Goal: Transaction & Acquisition: Subscribe to service/newsletter

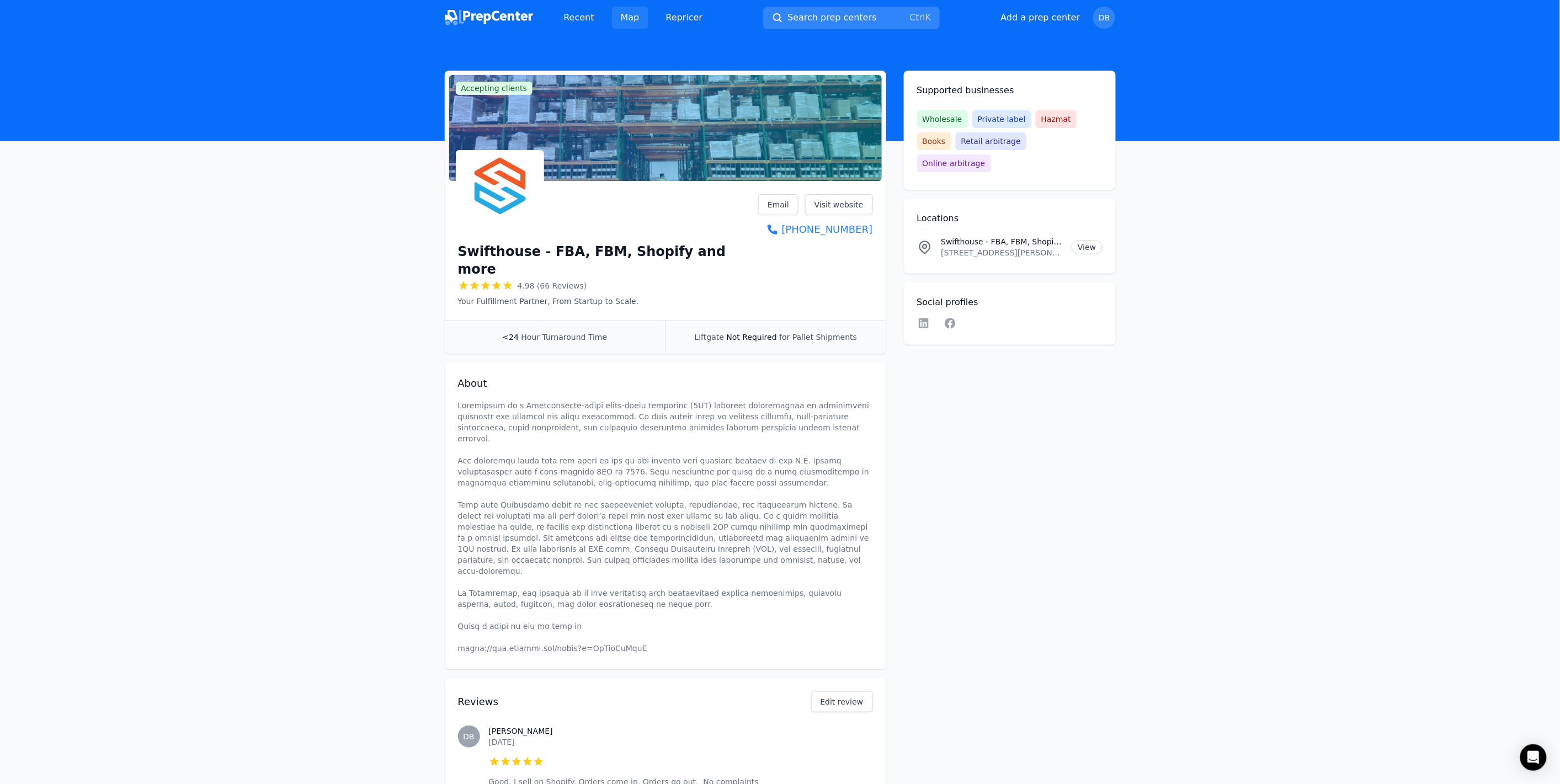
click at [618, 15] on link "Map" at bounding box center [630, 17] width 36 height 22
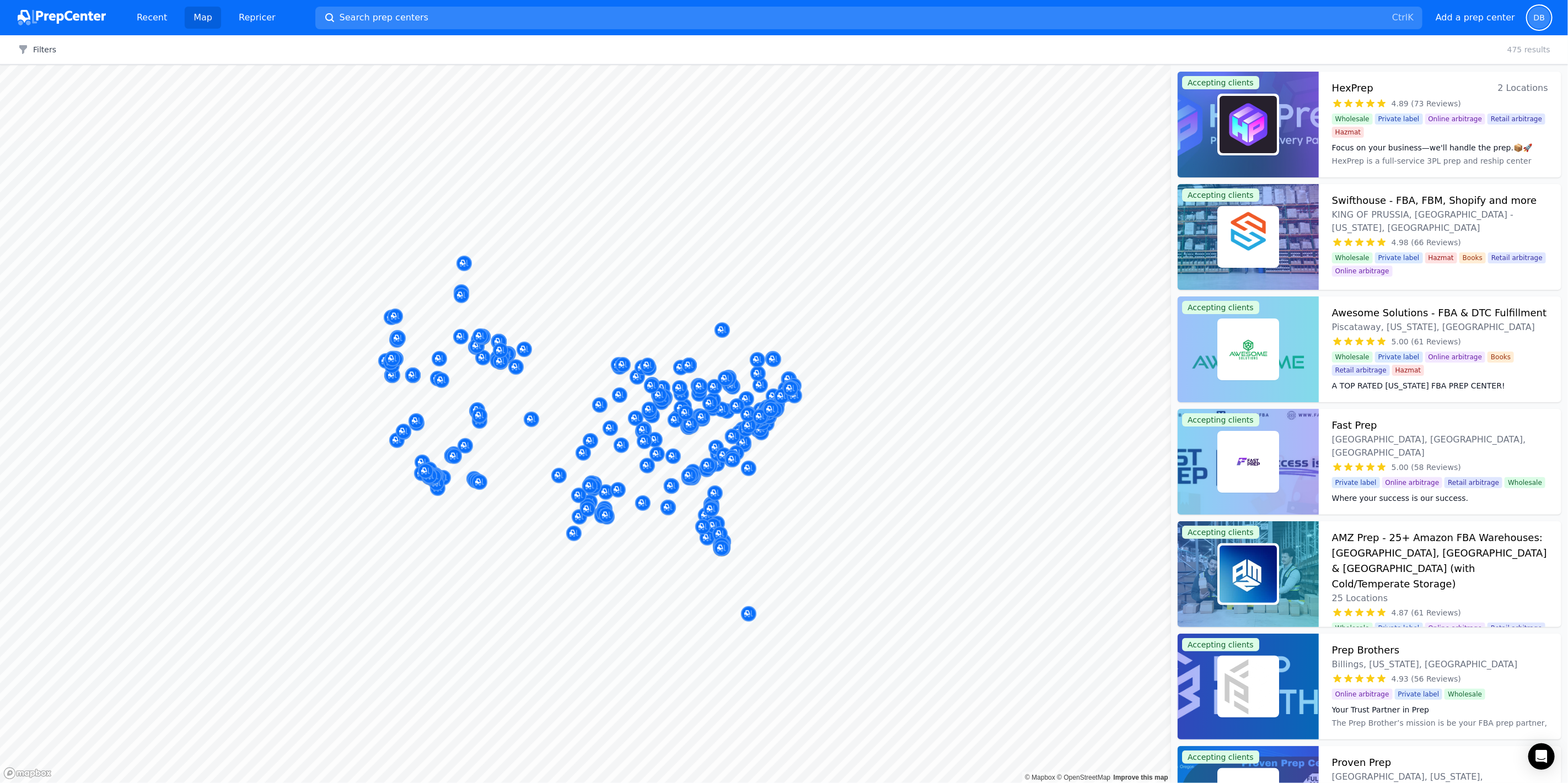
click at [1543, 21] on span "DB" at bounding box center [1539, 18] width 11 height 8
click at [1436, 117] on p "Sign out" at bounding box center [1471, 111] width 137 height 11
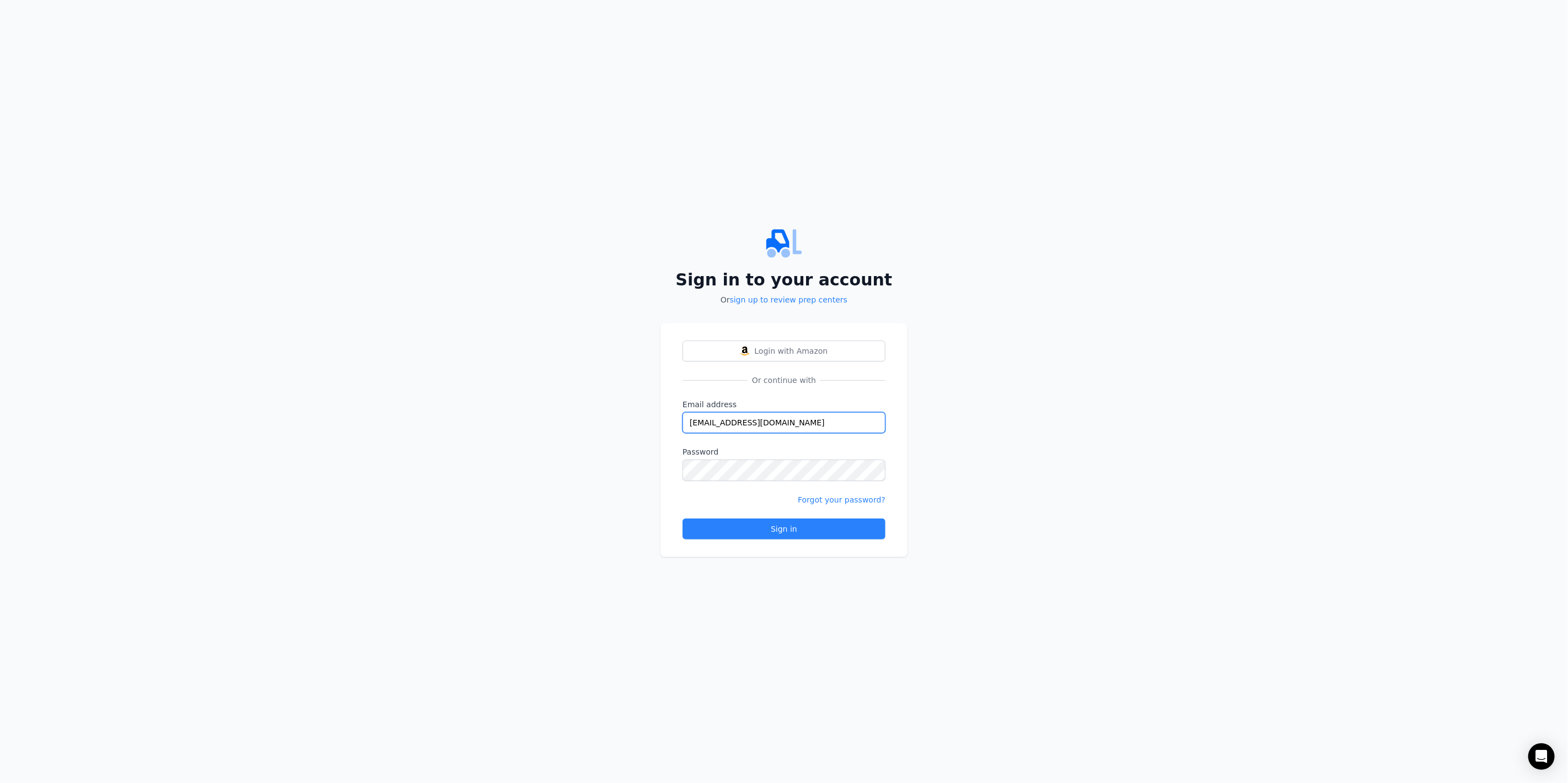
click at [727, 425] on input "[EMAIL_ADDRESS][DOMAIN_NAME]" at bounding box center [783, 422] width 203 height 21
type input "[EMAIL_ADDRESS][DOMAIN_NAME]"
click at [764, 422] on input "[EMAIL_ADDRESS][DOMAIN_NAME]" at bounding box center [783, 422] width 203 height 21
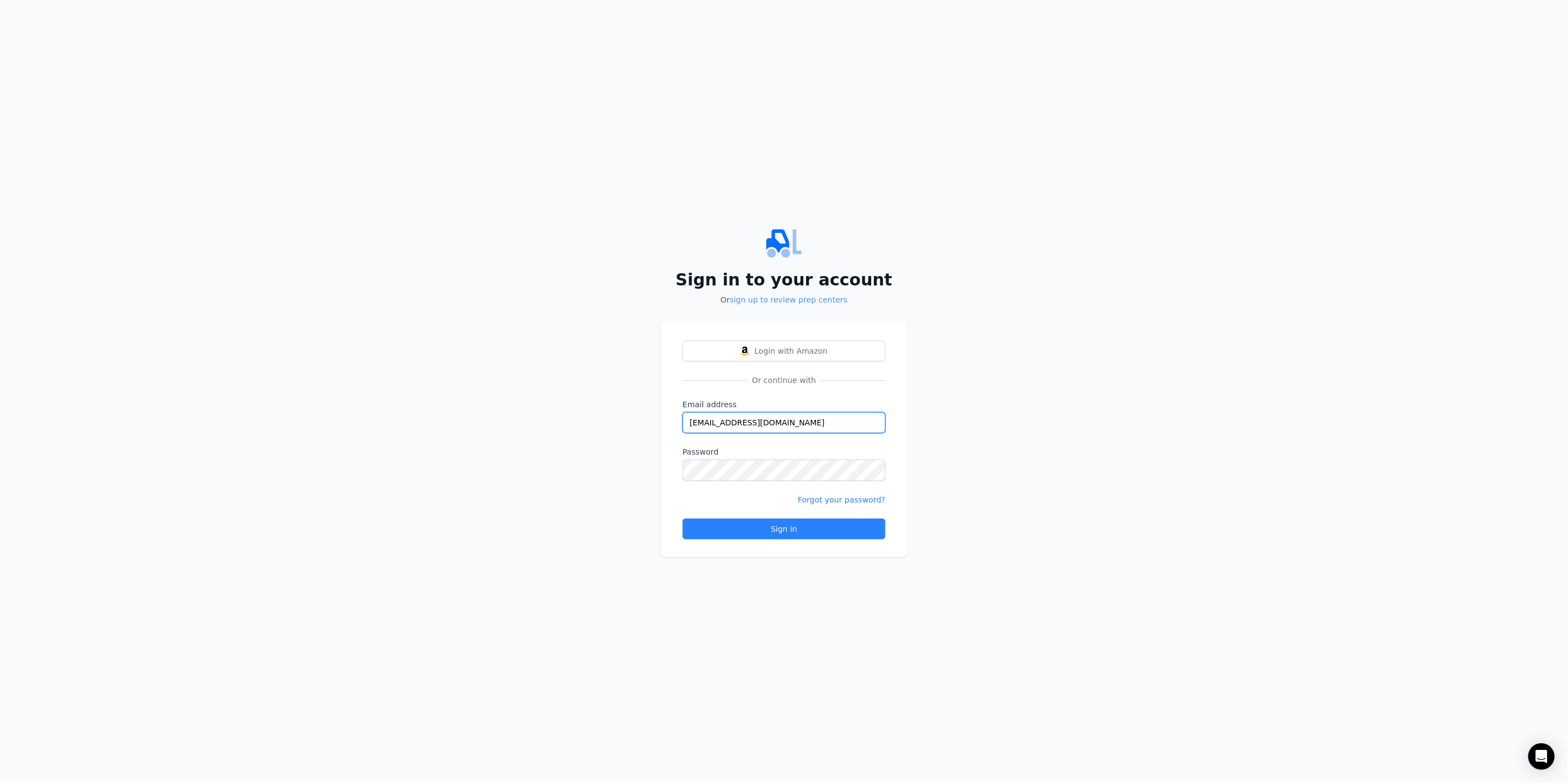
type input "[EMAIL_ADDRESS][DOMAIN_NAME]"
click at [810, 301] on link "sign up to review prep centers" at bounding box center [788, 300] width 118 height 9
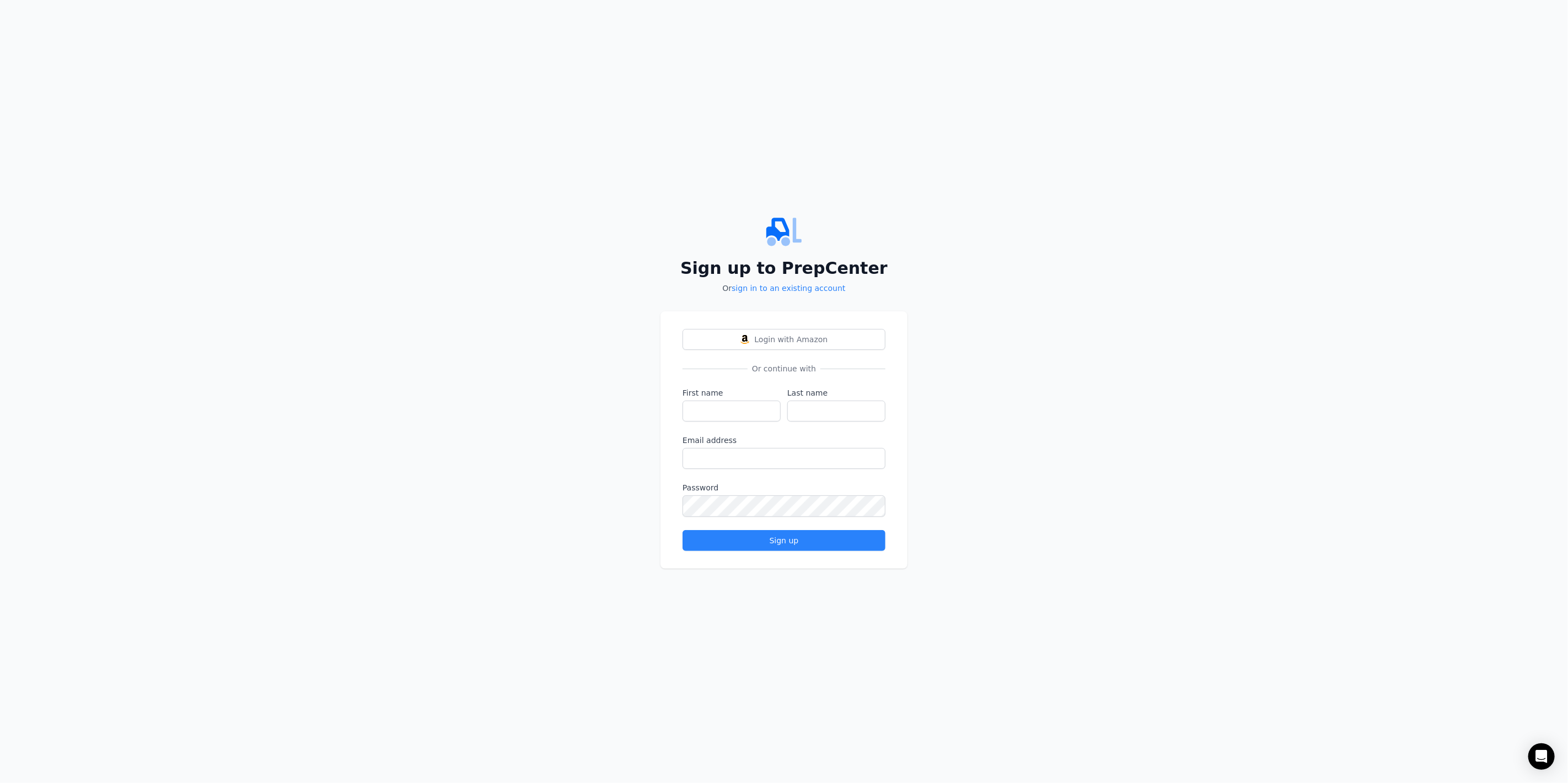
type input "[EMAIL_ADDRESS][DOMAIN_NAME]"
click at [741, 406] on input "First name" at bounding box center [731, 411] width 98 height 21
type input "[PERSON_NAME]"
type input "Post"
paste input "."
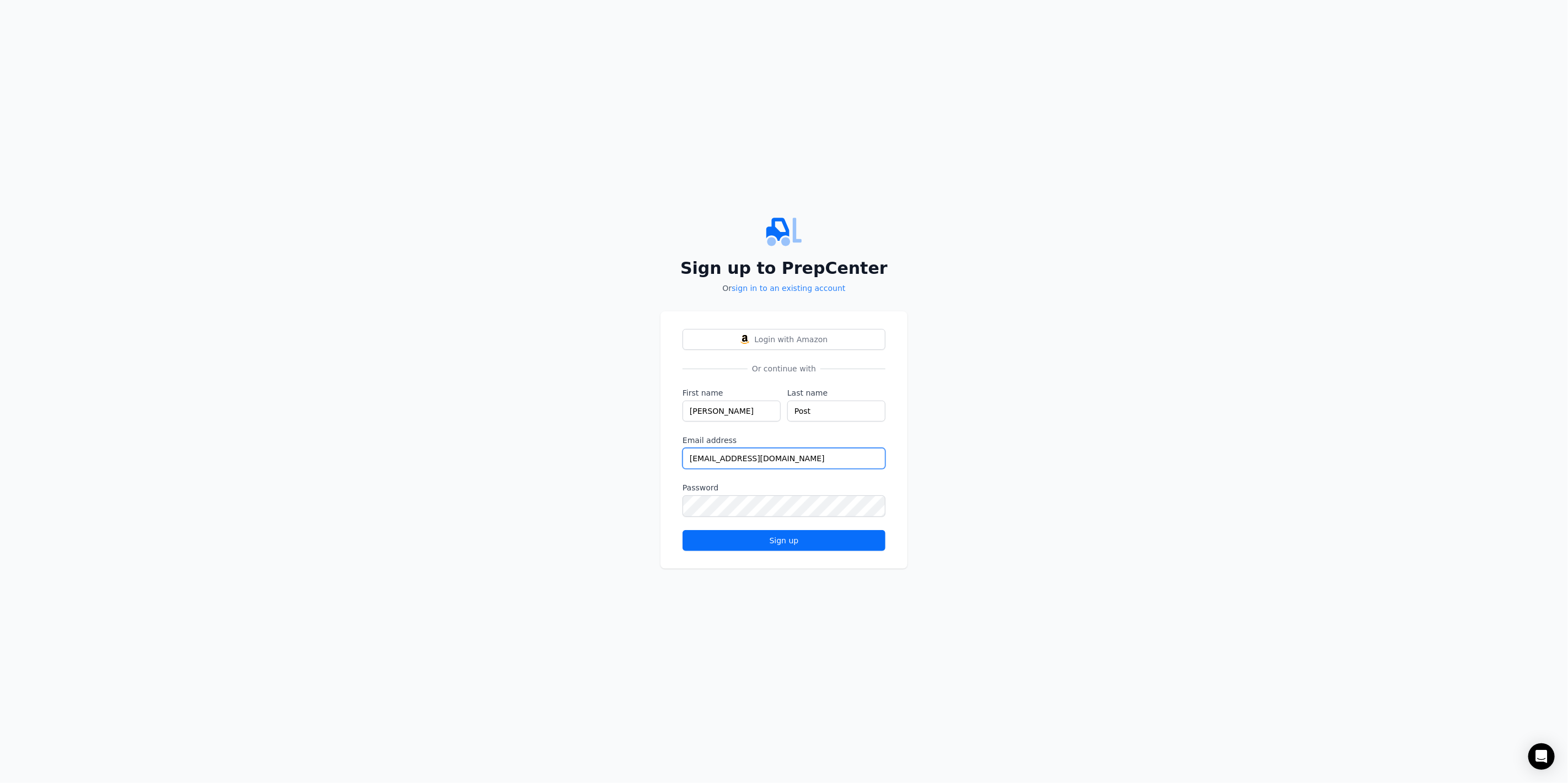
type input "[EMAIL_ADDRESS][DOMAIN_NAME]"
click at [822, 537] on div "Sign up" at bounding box center [783, 540] width 184 height 11
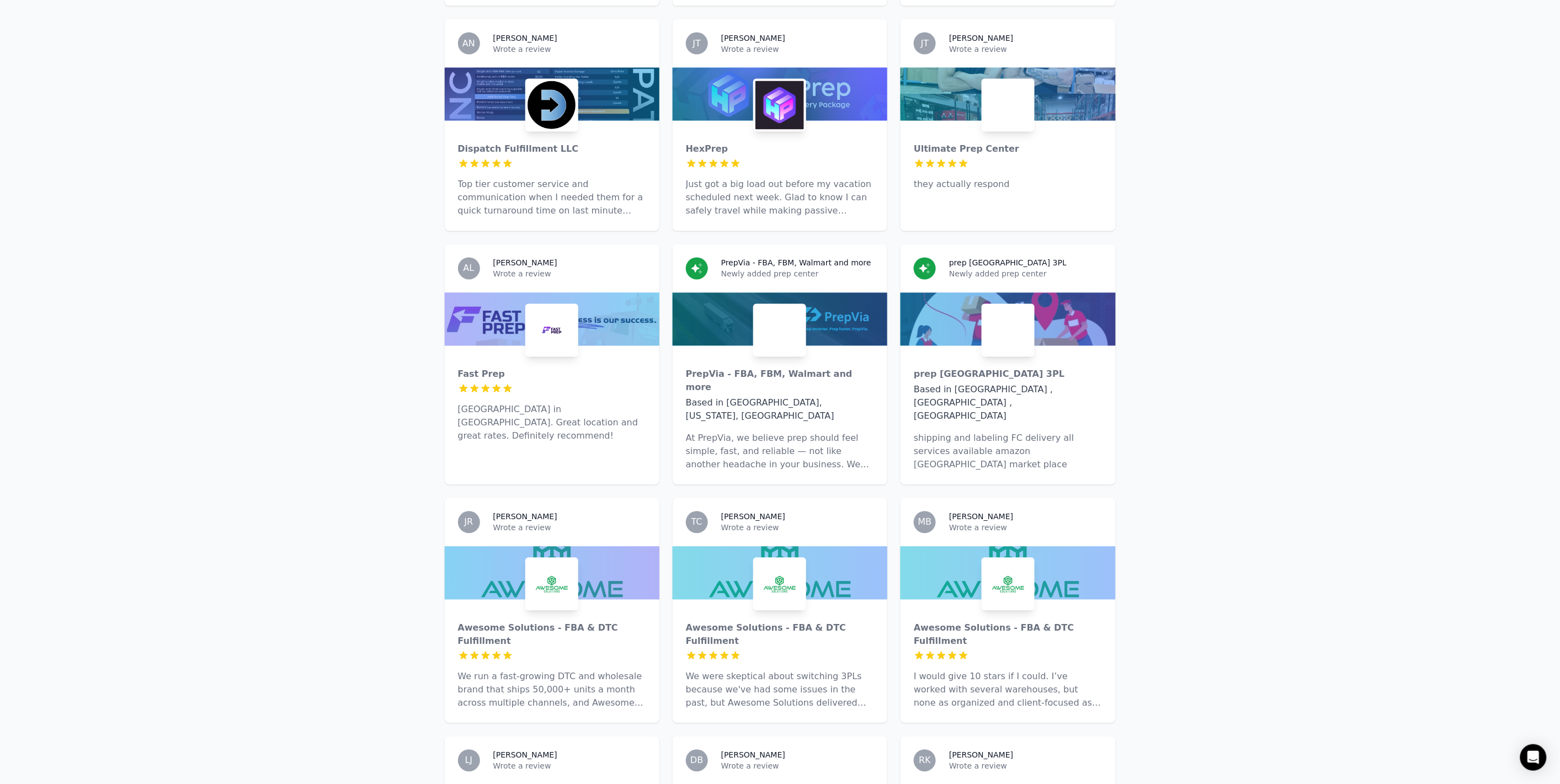
scroll to position [1103, 0]
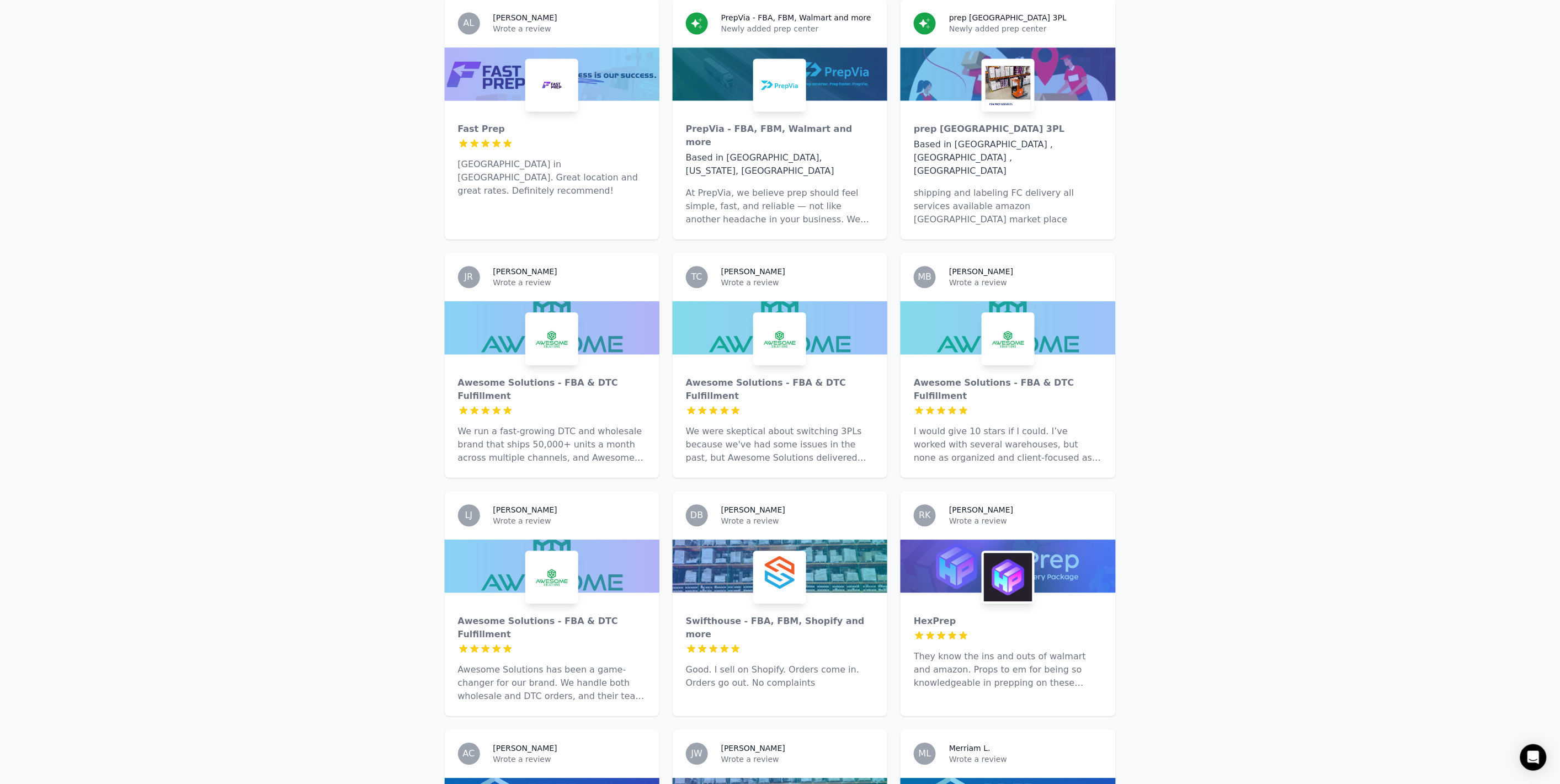
click at [768, 553] on img at bounding box center [780, 577] width 48 height 48
